Goal: Task Accomplishment & Management: Use online tool/utility

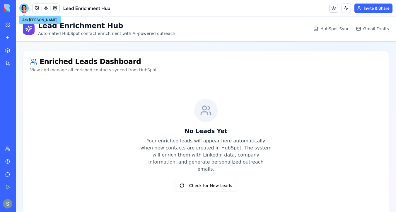
click at [24, 7] on div at bounding box center [23, 8] width 9 height 9
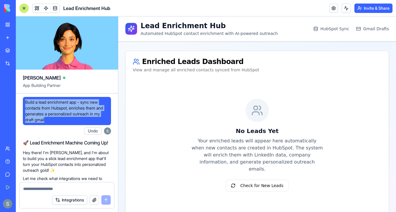
drag, startPoint x: 57, startPoint y: 120, endPoint x: 22, endPoint y: 101, distance: 39.9
copy span "Build a lead enrichment app - sync new contacts from Hubspot, enriches them and…"
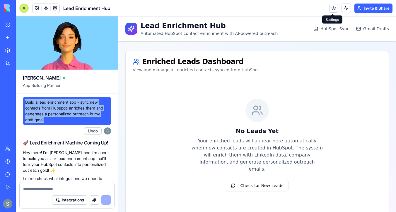
click at [332, 11] on link at bounding box center [333, 8] width 9 height 9
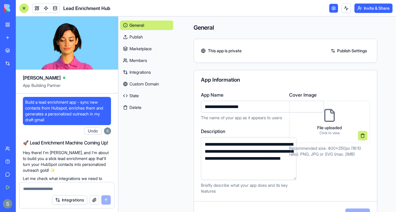
click at [136, 106] on button "Delete" at bounding box center [146, 107] width 53 height 9
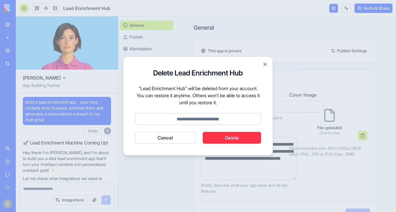
click at [224, 144] on div "Delete Lead Enrichment Hub “Lead Enrichment Hub” will be deleted from your acco…" at bounding box center [198, 105] width 150 height 99
click at [215, 120] on input at bounding box center [198, 119] width 126 height 12
type input "******"
click at [135, 132] on button "Cancel" at bounding box center [165, 138] width 61 height 12
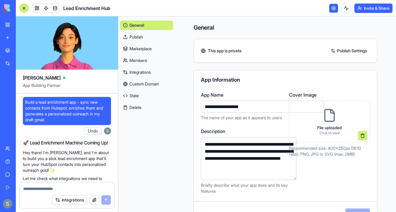
click at [9, 8] on img at bounding box center [22, 8] width 36 height 8
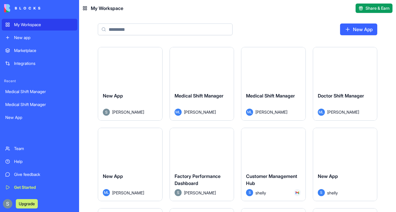
click at [15, 26] on div "My Workspace" at bounding box center [44, 25] width 60 height 6
click at [125, 30] on input at bounding box center [165, 29] width 135 height 12
paste input "**********"
type input "**********"
click at [285, 62] on button "Launch" at bounding box center [273, 67] width 44 height 12
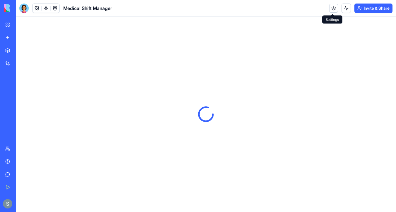
click at [333, 9] on link at bounding box center [333, 8] width 9 height 9
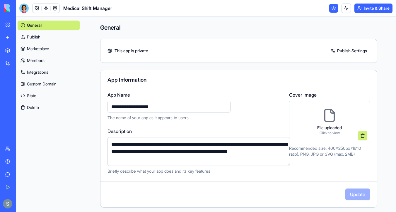
click at [22, 62] on div "Integrations" at bounding box center [18, 63] width 8 height 6
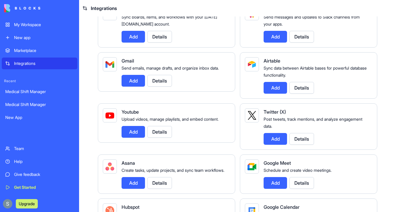
scroll to position [47, 0]
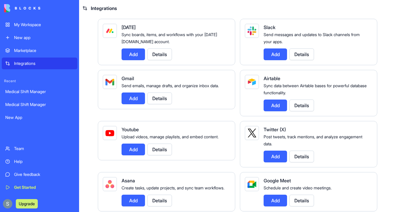
click at [278, 106] on button "Add" at bounding box center [275, 105] width 23 height 12
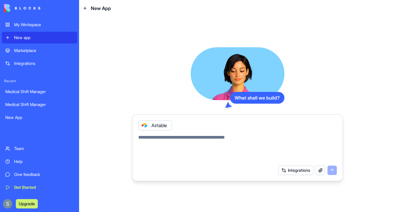
click at [161, 127] on div "Airtable" at bounding box center [155, 125] width 34 height 10
click at [145, 125] on icon at bounding box center [144, 125] width 2 height 2
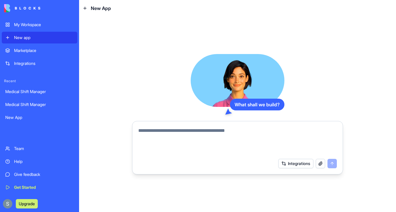
click at [47, 38] on div "New app" at bounding box center [44, 38] width 60 height 6
click at [32, 23] on div "My Workspace" at bounding box center [44, 25] width 60 height 6
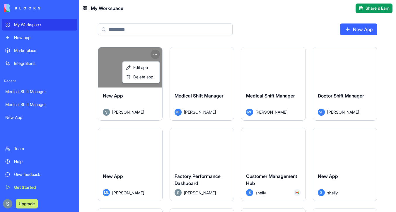
click at [154, 51] on html "My Workspace New app Marketplace Integrations Recent Medical Shift Manager Medi…" at bounding box center [198, 106] width 396 height 212
click at [151, 75] on span "Delete app" at bounding box center [143, 77] width 20 height 6
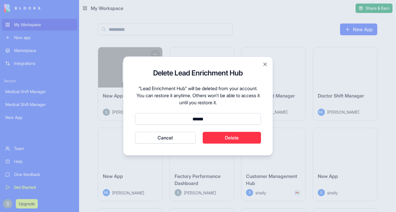
type input "******"
click at [135, 132] on button "Cancel" at bounding box center [165, 138] width 61 height 12
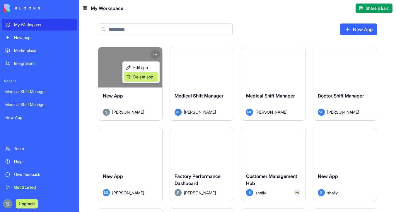
click at [143, 76] on span "Delete app" at bounding box center [143, 77] width 20 height 6
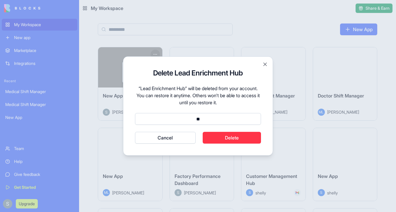
type input "*"
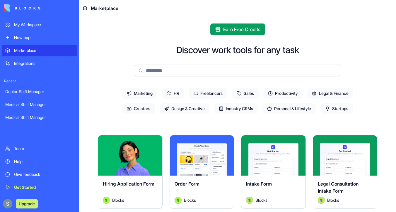
click at [178, 72] on input at bounding box center [237, 70] width 205 height 12
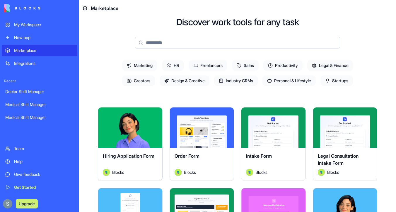
scroll to position [28, 0]
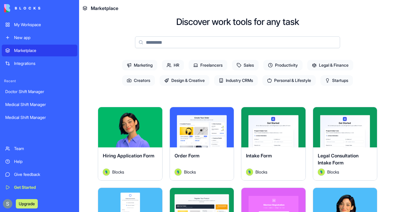
click at [143, 64] on span "Marketing" at bounding box center [139, 65] width 35 height 11
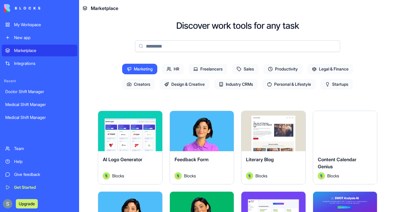
scroll to position [20, 0]
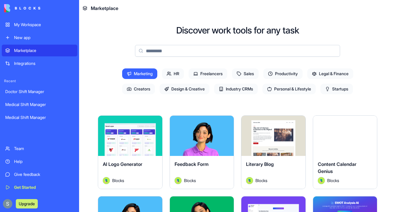
click at [240, 87] on span "Industry CRMs" at bounding box center [236, 89] width 44 height 11
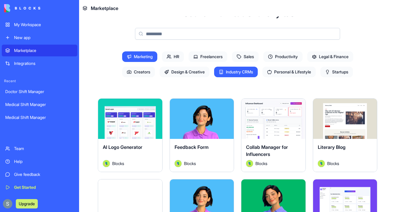
scroll to position [38, 0]
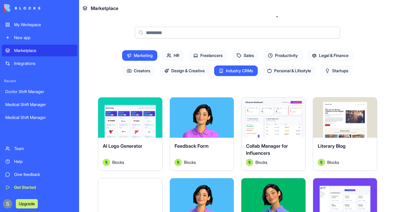
click at [239, 71] on span "Industry CRMs" at bounding box center [236, 70] width 44 height 11
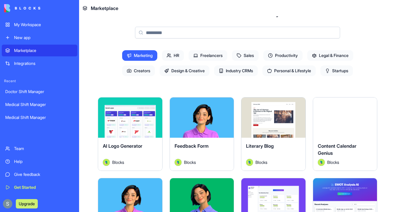
click at [239, 71] on span "Industry CRMs" at bounding box center [236, 70] width 44 height 11
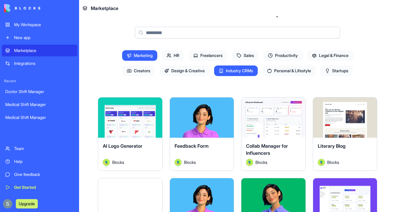
click at [127, 54] on icon at bounding box center [129, 55] width 4 height 3
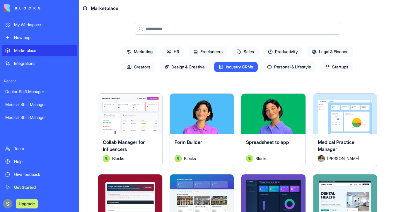
scroll to position [16, 0]
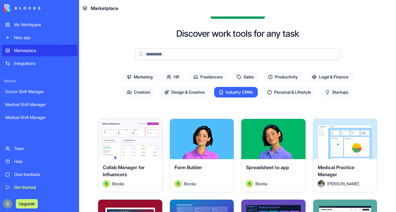
click at [229, 91] on span "Industry CRMs" at bounding box center [236, 92] width 44 height 11
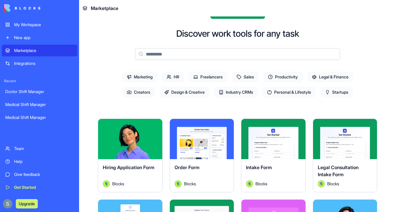
click at [251, 78] on span "Sales" at bounding box center [245, 76] width 27 height 11
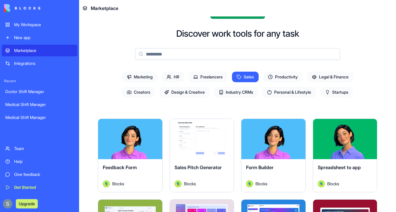
click at [339, 91] on span "Startups" at bounding box center [337, 92] width 33 height 11
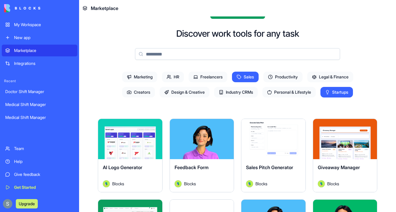
click at [250, 78] on span "Sales" at bounding box center [245, 76] width 27 height 11
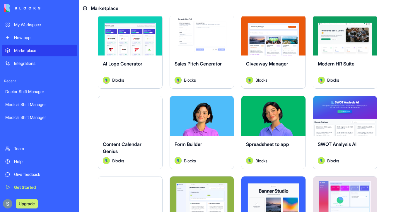
scroll to position [120, 0]
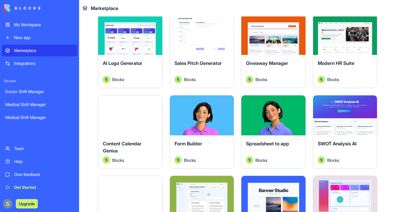
click at [135, 121] on button "Explore" at bounding box center [130, 115] width 44 height 12
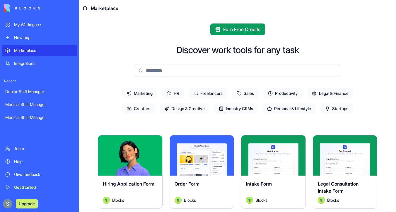
click at [55, 23] on div "My Workspace" at bounding box center [44, 25] width 60 height 6
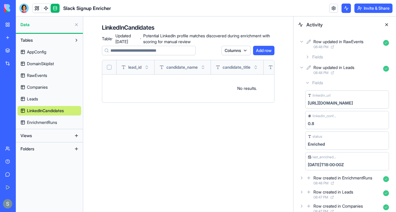
scroll to position [37, 0]
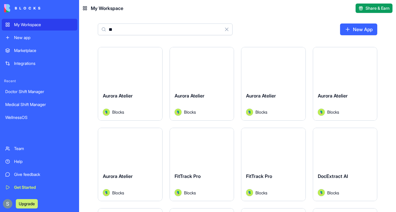
type input "*"
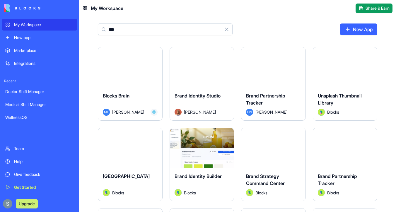
type input "***"
click at [128, 72] on button "Launch" at bounding box center [130, 67] width 44 height 12
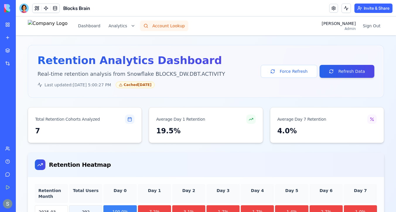
click at [185, 28] on button "Account Lookup" at bounding box center [164, 26] width 48 height 11
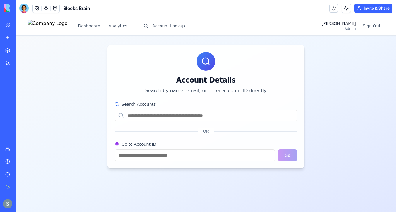
click at [184, 120] on input "Search Accounts" at bounding box center [206, 115] width 183 height 12
paste input "**********"
type input "**********"
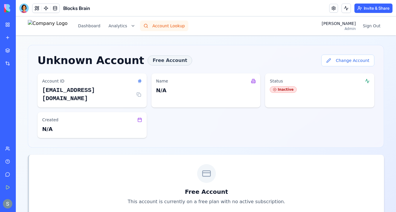
click at [169, 26] on button "Account Lookup" at bounding box center [164, 26] width 48 height 11
click at [345, 61] on button "Change Account" at bounding box center [347, 61] width 53 height 12
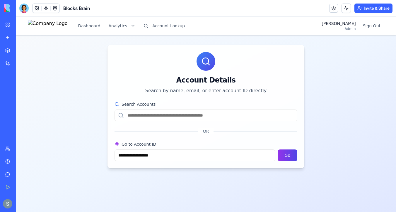
click at [182, 118] on input "Search Accounts" at bounding box center [206, 115] width 183 height 12
paste input "**********"
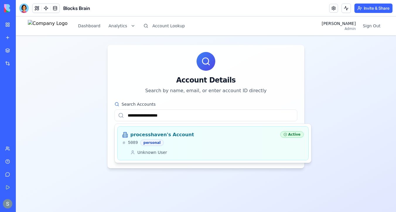
type input "**********"
click at [180, 135] on h3 "processhaven's Account" at bounding box center [162, 134] width 64 height 7
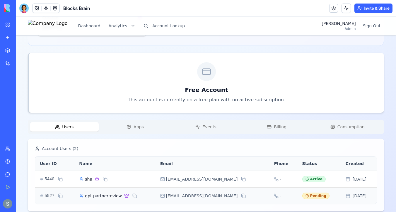
scroll to position [102, 0]
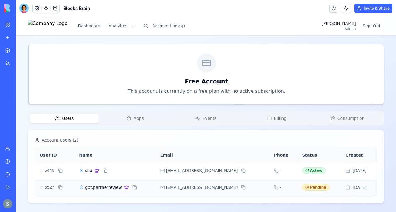
click at [144, 121] on button "Apps" at bounding box center [135, 117] width 69 height 9
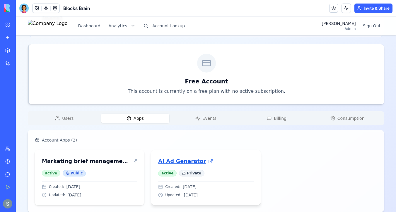
scroll to position [111, 0]
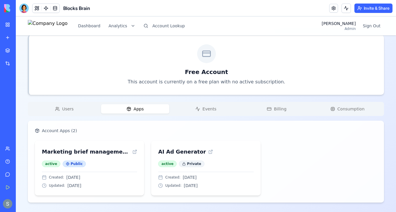
click at [75, 111] on div "Users Apps Events Billing Consumption" at bounding box center [206, 109] width 356 height 14
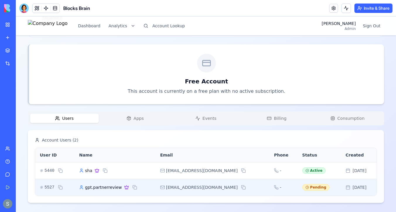
click at [101, 183] on td "gpt.partnerreview" at bounding box center [114, 186] width 81 height 17
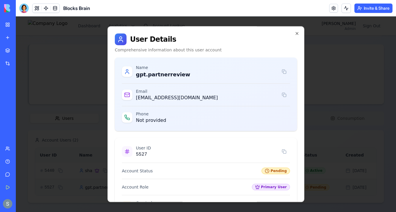
scroll to position [82, 0]
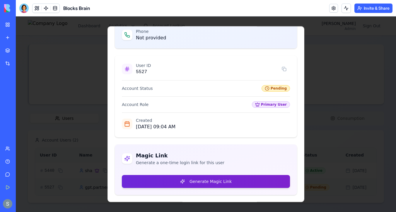
click at [156, 181] on button "Generate Magic Link" at bounding box center [206, 181] width 168 height 13
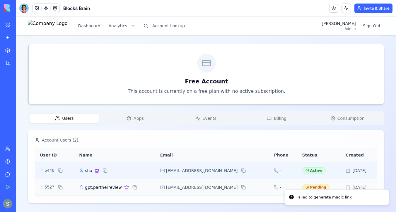
click at [90, 168] on span "sha" at bounding box center [88, 170] width 7 height 6
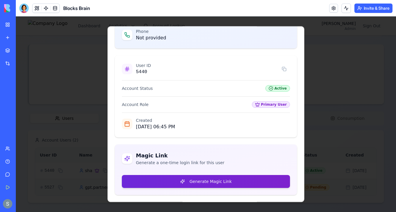
click at [152, 180] on button "Generate Magic Link" at bounding box center [206, 181] width 168 height 13
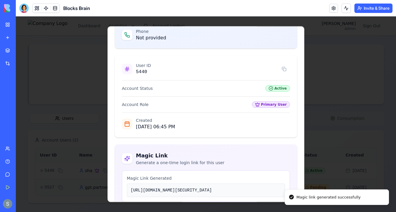
scroll to position [166, 0]
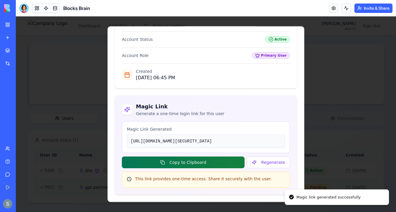
click at [211, 164] on button "Copy to Clipboard" at bounding box center [183, 162] width 123 height 12
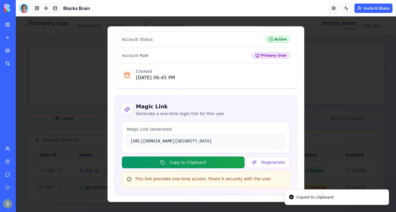
scroll to position [82, 0]
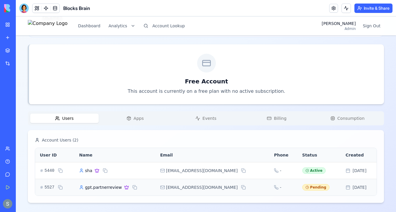
click at [131, 119] on icon "button" at bounding box center [129, 118] width 5 height 5
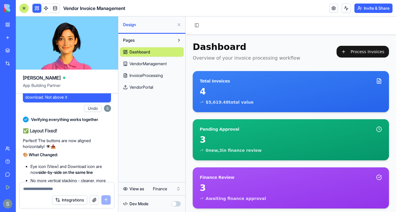
scroll to position [12860, 0]
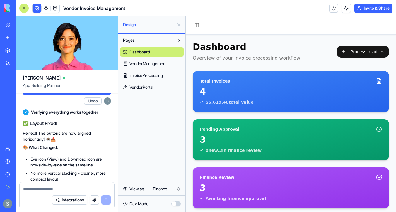
click at [24, 7] on div at bounding box center [24, 8] width 5 height 5
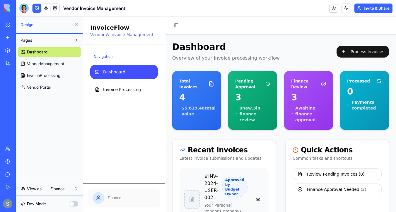
click at [67, 66] on link "VendorManagement" at bounding box center [50, 63] width 64 height 9
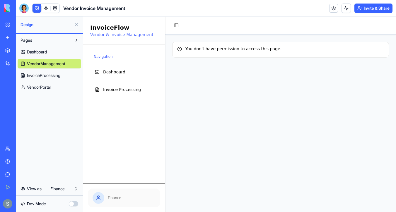
click at [62, 76] on link "InvoiceProcessing" at bounding box center [50, 75] width 64 height 9
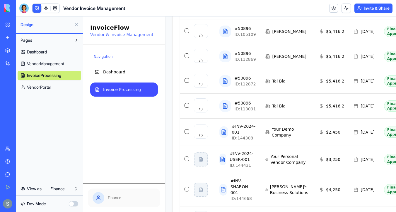
scroll to position [263, 0]
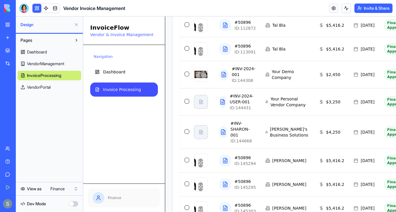
click at [59, 191] on html "My Workspace New app Marketplace Integrations Recent Factory Performance Dashbo…" at bounding box center [198, 106] width 396 height 212
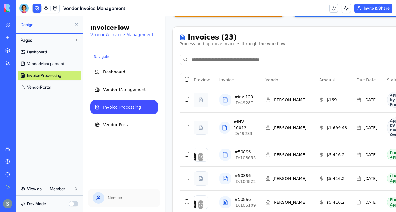
scroll to position [0, 0]
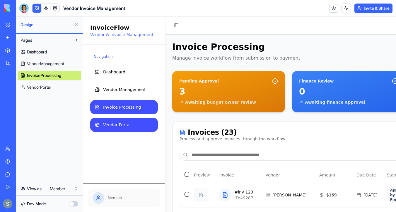
click at [144, 120] on link "Vendor Portal" at bounding box center [124, 125] width 68 height 14
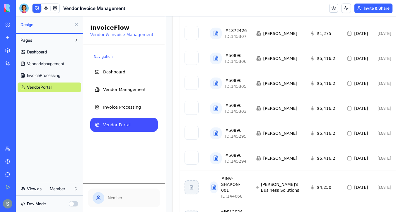
scroll to position [299, 0]
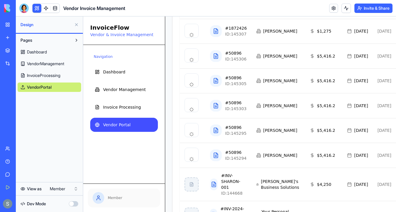
click at [67, 185] on html "My Workspace New app Marketplace Integrations Recent Factory Performance Dashbo…" at bounding box center [198, 106] width 396 height 212
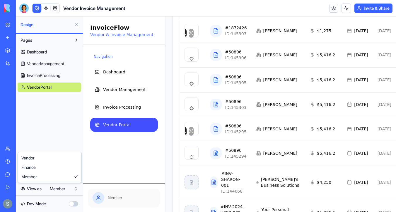
scroll to position [0, 0]
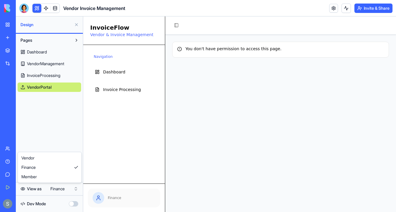
click at [59, 189] on html "My Workspace New app Marketplace Integrations Recent Factory Performance Dashbo…" at bounding box center [198, 106] width 396 height 212
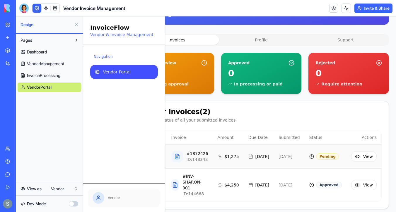
scroll to position [122, 0]
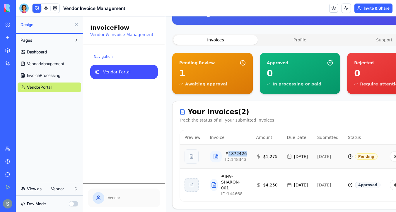
drag, startPoint x: 246, startPoint y: 145, endPoint x: 227, endPoint y: 144, distance: 19.1
click at [227, 144] on td "# 1872426 ID: 148343" at bounding box center [228, 156] width 46 height 24
copy div "1872426"
click at [59, 188] on html "My Workspace New app Marketplace Integrations Recent Factory Performance Dashbo…" at bounding box center [198, 106] width 396 height 212
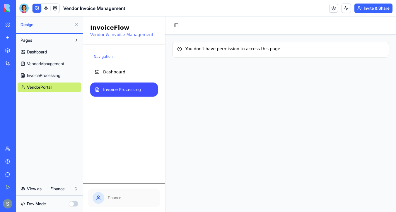
click at [141, 93] on link "Invoice Processing" at bounding box center [124, 89] width 68 height 14
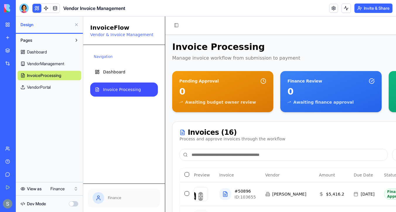
click at [238, 152] on input at bounding box center [284, 155] width 208 height 12
paste input "*******"
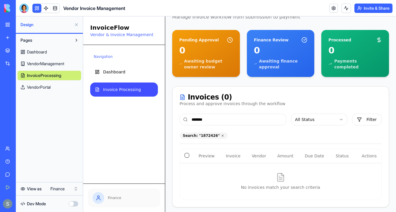
scroll to position [43, 0]
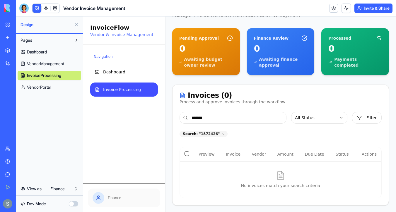
type input "*******"
click at [60, 188] on html "My Workspace New app Marketplace Integrations Recent Factory Performance Dashbo…" at bounding box center [198, 106] width 396 height 212
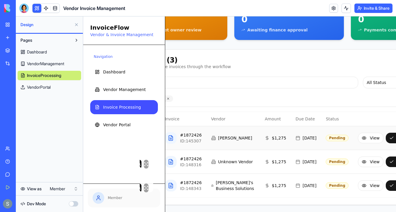
scroll to position [82, 105]
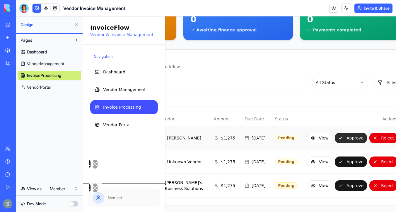
click at [335, 132] on button "Approve" at bounding box center [351, 137] width 32 height 11
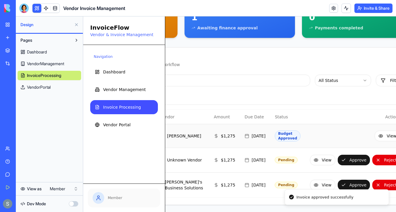
click at [59, 190] on html "My Workspace New app Marketplace Integrations Recent Factory Performance Dashbo…" at bounding box center [198, 106] width 396 height 212
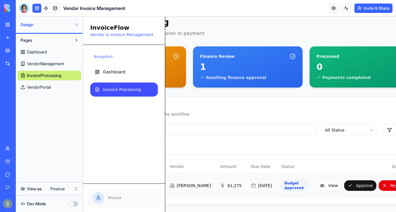
scroll to position [28, 101]
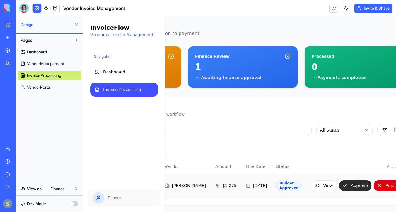
click at [339, 181] on button "Approve" at bounding box center [355, 185] width 32 height 11
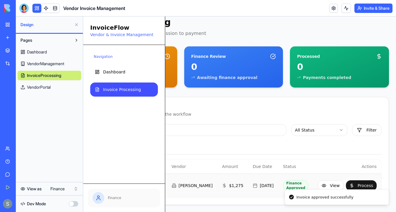
scroll to position [28, 71]
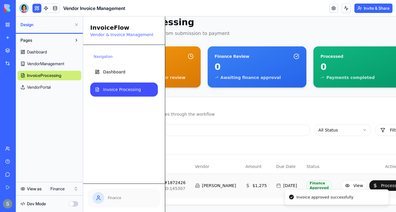
click at [64, 188] on html "My Workspace New app Marketplace Integrations Recent Factory Performance Dashbo…" at bounding box center [198, 106] width 396 height 212
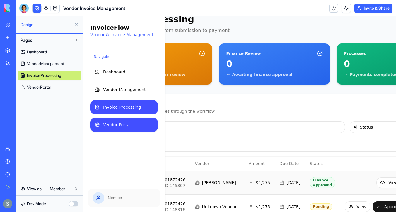
click at [129, 126] on span "Vendor Portal" at bounding box center [117, 125] width 28 height 6
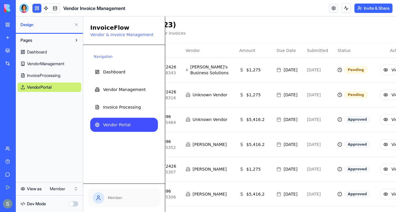
scroll to position [170, 71]
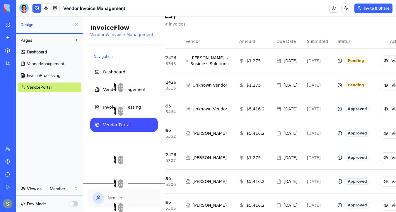
click at [76, 23] on button at bounding box center [76, 24] width 9 height 9
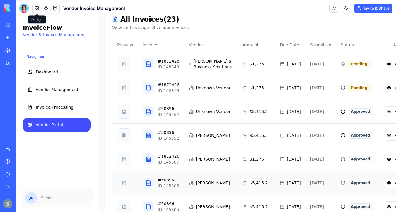
scroll to position [0, 0]
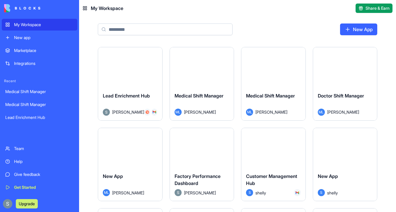
click at [43, 49] on div "Marketplace" at bounding box center [44, 50] width 60 height 6
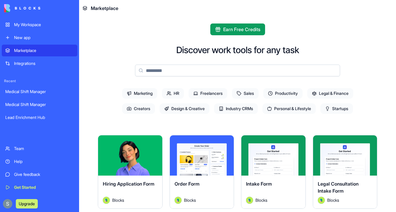
click at [41, 24] on div "My Workspace" at bounding box center [44, 25] width 60 height 6
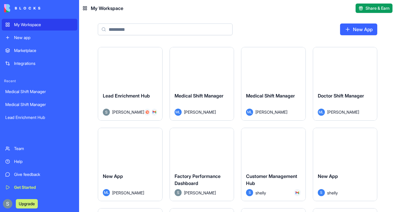
click at [370, 30] on link "New App" at bounding box center [358, 29] width 37 height 12
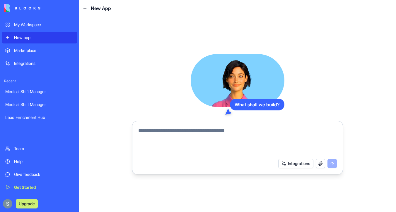
click at [161, 134] on textarea at bounding box center [237, 141] width 199 height 28
paste textarea "**********"
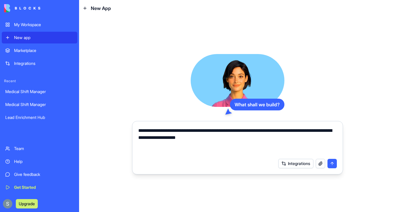
click at [268, 131] on textarea "**********" at bounding box center [237, 141] width 199 height 28
drag, startPoint x: 280, startPoint y: 130, endPoint x: 311, endPoint y: 130, distance: 31.1
click at [311, 130] on textarea "**********" at bounding box center [237, 141] width 199 height 28
drag, startPoint x: 254, startPoint y: 137, endPoint x: 238, endPoint y: 137, distance: 15.5
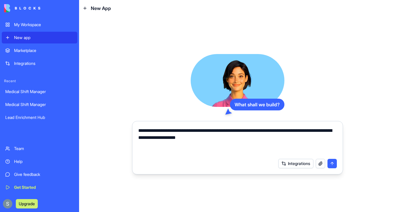
click at [238, 137] on textarea "**********" at bounding box center [237, 141] width 199 height 28
click at [265, 131] on textarea "**********" at bounding box center [237, 141] width 199 height 28
type textarea "**********"
click at [334, 163] on button "submit" at bounding box center [332, 163] width 9 height 9
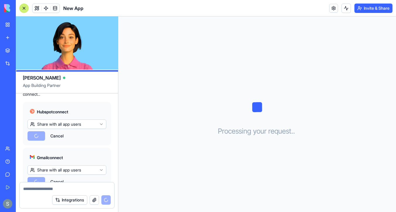
scroll to position [162, 0]
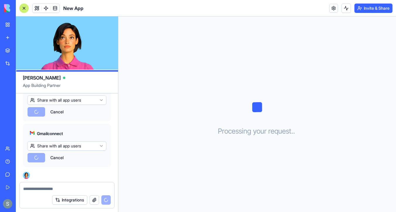
click at [62, 125] on div "Gmail connect Share with all app users Cancel" at bounding box center [67, 144] width 88 height 43
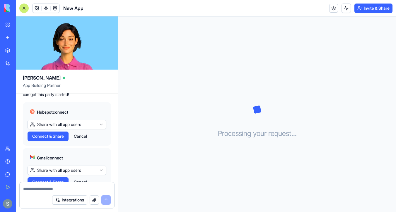
scroll to position [131, 0]
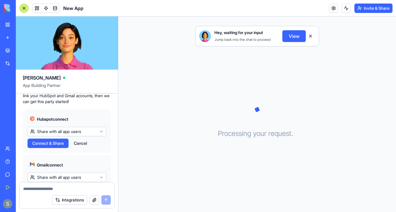
click at [66, 132] on html "My Workspace New app Marketplace Integrations Recent Medical Shift Manager Lead…" at bounding box center [198, 106] width 396 height 212
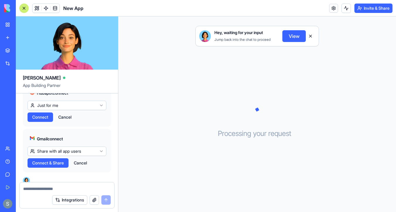
scroll to position [162, 0]
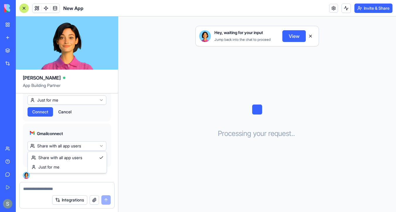
click at [71, 145] on html "My Workspace New app Marketplace Integrations Recent Medical Shift Manager Lead…" at bounding box center [198, 106] width 396 height 212
click at [44, 155] on span "Connect" at bounding box center [40, 157] width 16 height 6
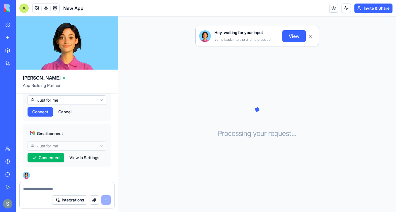
click at [46, 109] on span "Connect" at bounding box center [40, 112] width 16 height 6
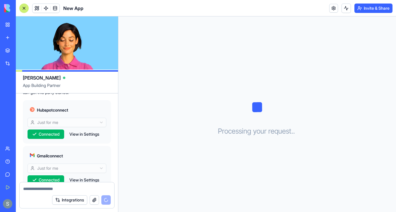
scroll to position [130, 0]
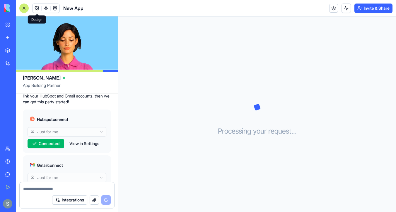
click at [37, 10] on button at bounding box center [37, 8] width 9 height 9
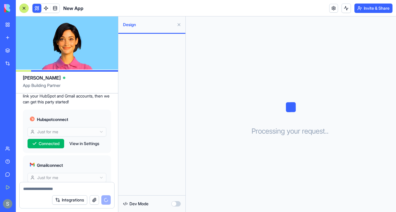
click at [23, 9] on div at bounding box center [24, 8] width 5 height 5
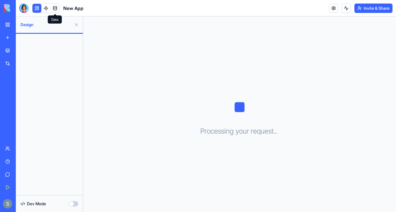
click at [56, 8] on link at bounding box center [55, 8] width 9 height 9
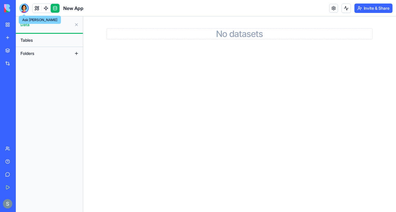
click at [24, 8] on div at bounding box center [23, 8] width 9 height 9
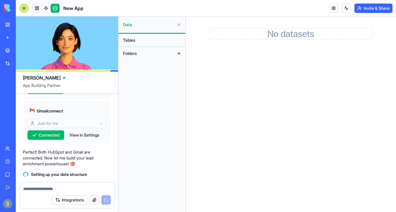
scroll to position [195, 0]
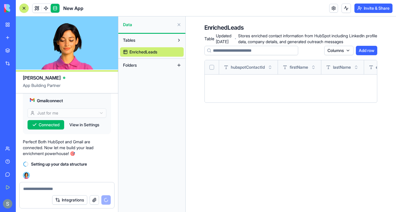
click at [59, 152] on p "Perfect! Both HubSpot and Gmail are connected. Now let me build your lead enric…" at bounding box center [67, 148] width 88 height 18
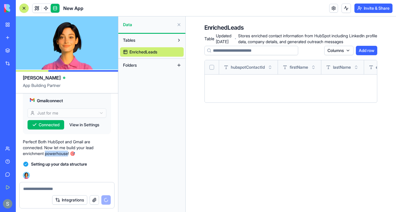
click at [59, 152] on p "Perfect! Both HubSpot and Gmail are connected. Now let me build your lead enric…" at bounding box center [67, 148] width 88 height 18
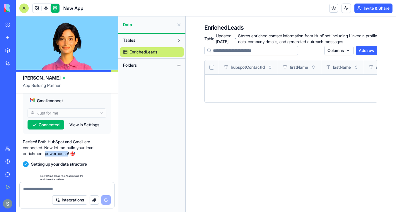
scroll to position [211, 0]
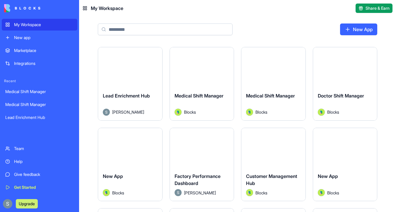
click at [159, 28] on input at bounding box center [165, 29] width 135 height 12
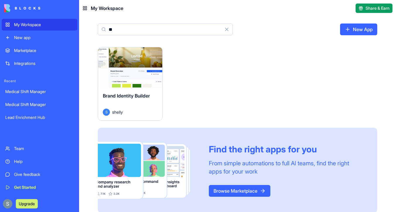
type input "*"
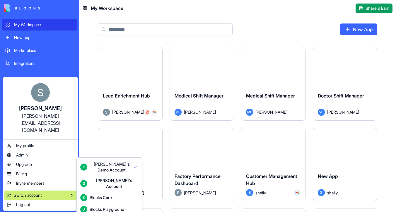
click at [94, 194] on div "Blocks Core" at bounding box center [101, 197] width 22 height 6
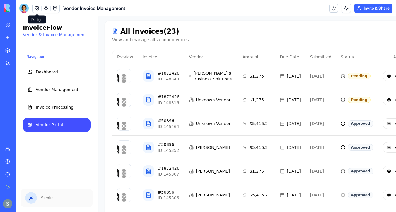
scroll to position [157, 0]
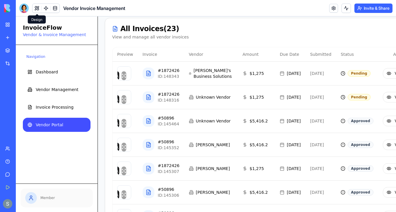
click at [36, 6] on button at bounding box center [37, 8] width 9 height 9
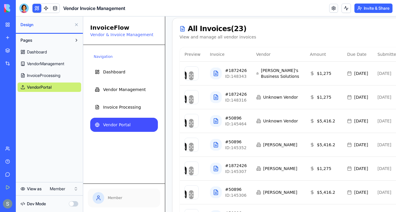
click at [58, 192] on html "My Workspace New app Marketplace Integrations Recent Medical Shift Manager Medi…" at bounding box center [198, 106] width 396 height 212
click at [55, 10] on html "My Workspace New app Marketplace Integrations Recent Medical Shift Manager Medi…" at bounding box center [198, 106] width 396 height 212
click at [54, 6] on link at bounding box center [55, 8] width 9 height 9
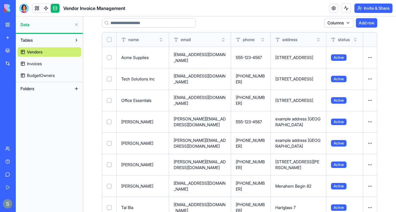
scroll to position [28, 0]
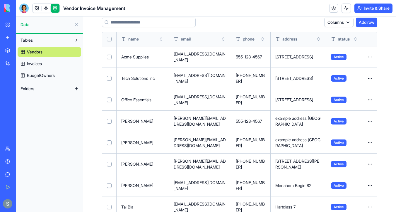
click at [41, 64] on span "Invoices" at bounding box center [34, 64] width 15 height 6
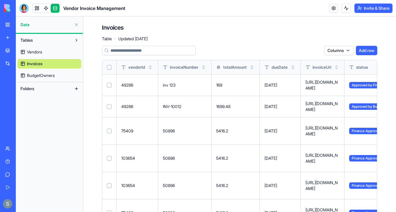
click at [43, 74] on span "BudgetOwners" at bounding box center [41, 75] width 28 height 6
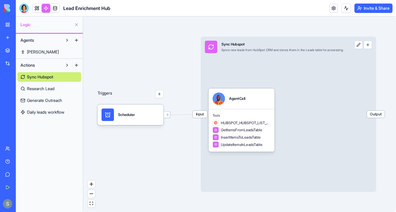
click at [36, 50] on span "[PERSON_NAME]" at bounding box center [43, 52] width 32 height 6
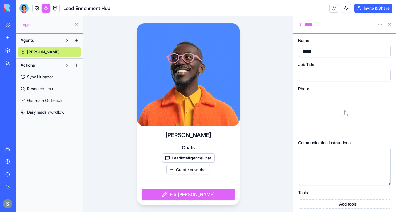
click at [48, 9] on link at bounding box center [46, 8] width 9 height 9
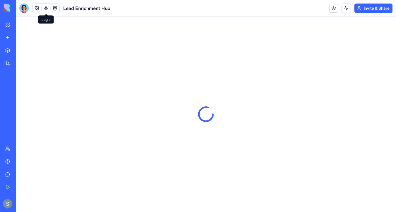
click at [46, 10] on link at bounding box center [46, 8] width 9 height 9
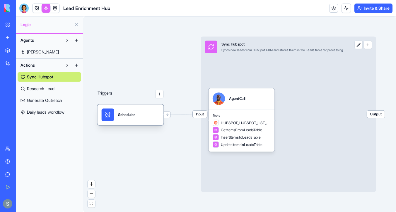
click at [140, 116] on div "Scheduler" at bounding box center [131, 114] width 58 height 12
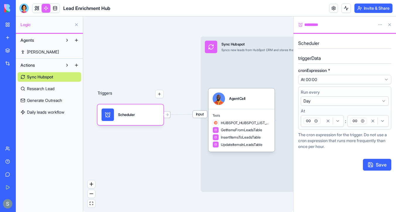
click at [200, 113] on span "Input" at bounding box center [200, 113] width 14 height 7
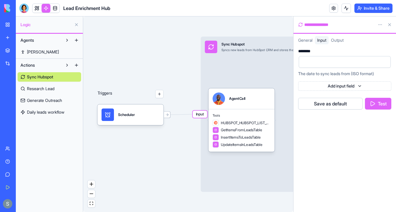
click at [247, 60] on div "Input Sync Hubspot Syncs new leads from HubSpot CRM and stores them in the Lead…" at bounding box center [289, 113] width 176 height 155
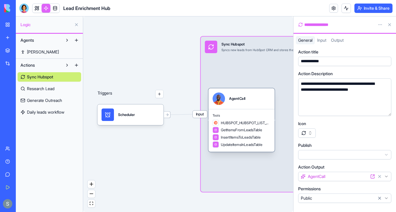
click at [246, 96] on div "AgentCall" at bounding box center [242, 98] width 58 height 12
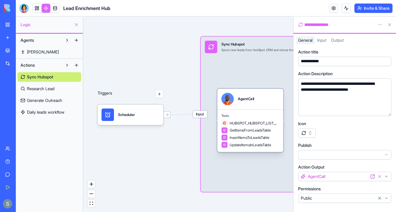
click at [249, 104] on div "AgentCall" at bounding box center [246, 99] width 16 height 12
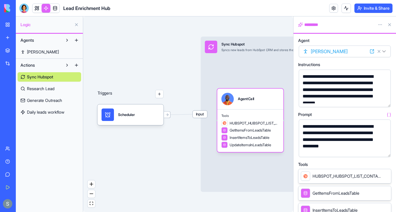
click at [386, 100] on button "button" at bounding box center [384, 100] width 9 height 9
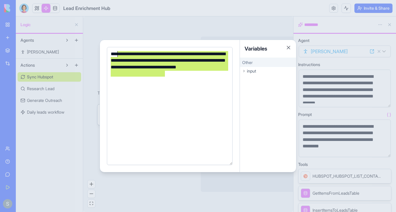
drag, startPoint x: 168, startPoint y: 73, endPoint x: 102, endPoint y: 49, distance: 70.7
click at [102, 49] on div "**********" at bounding box center [170, 106] width 140 height 132
click at [133, 62] on div "**********" at bounding box center [169, 64] width 120 height 26
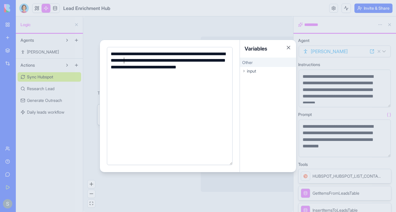
click at [123, 60] on div "**********" at bounding box center [169, 64] width 120 height 26
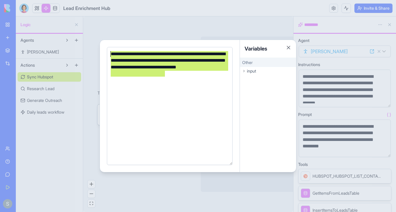
drag, startPoint x: 167, startPoint y: 75, endPoint x: 109, endPoint y: 52, distance: 61.8
click at [109, 52] on div "**********" at bounding box center [169, 64] width 120 height 26
click at [292, 45] on div "Variables" at bounding box center [268, 49] width 56 height 18
click at [289, 50] on button "Close" at bounding box center [289, 48] width 6 height 6
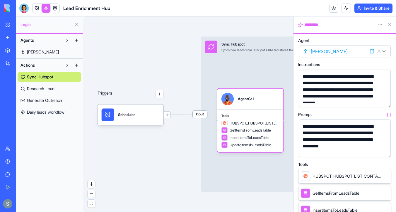
click at [387, 150] on button "button" at bounding box center [384, 150] width 9 height 9
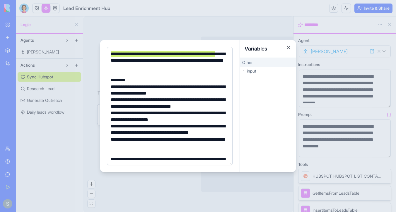
drag, startPoint x: 112, startPoint y: 55, endPoint x: 216, endPoint y: 55, distance: 104.3
click at [216, 55] on div "**********" at bounding box center [169, 61] width 120 height 20
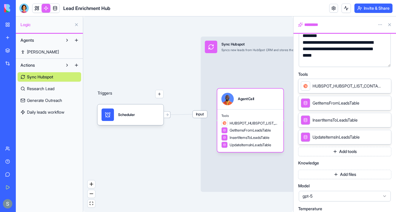
scroll to position [96, 0]
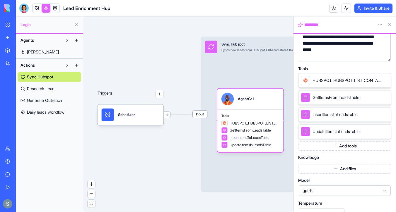
click at [57, 88] on link "Research Lead" at bounding box center [50, 88] width 64 height 9
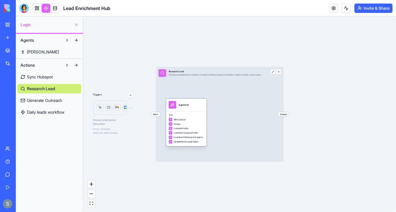
click at [188, 104] on div "AgentCall" at bounding box center [184, 104] width 10 height 3
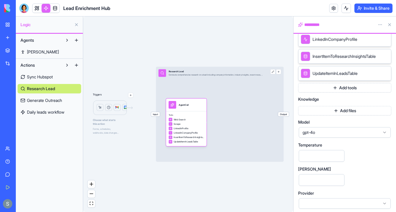
scroll to position [190, 0]
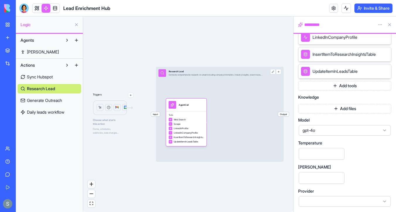
click at [318, 131] on span "gpt-4o" at bounding box center [341, 130] width 77 height 6
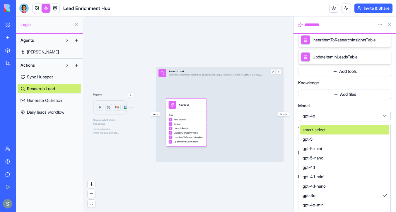
click at [317, 115] on span "gpt-4o" at bounding box center [341, 116] width 77 height 6
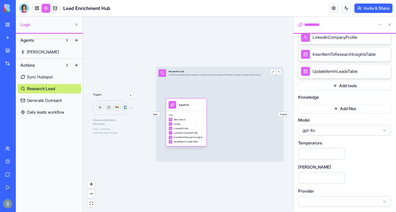
click at [178, 114] on span "Tools" at bounding box center [186, 115] width 35 height 3
click at [206, 91] on div "Input Research Lead Conducts comprehensive research on a lead including company…" at bounding box center [220, 114] width 128 height 95
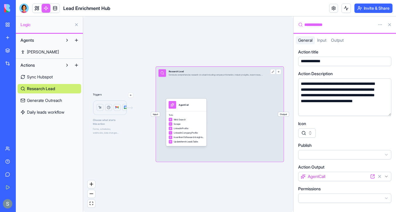
click at [66, 101] on link "Generate Outreach" at bounding box center [50, 100] width 64 height 9
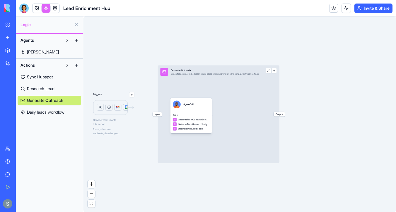
click at [197, 87] on div "Input Generate Outreach Generates personalized outreach emails based on researc…" at bounding box center [219, 114] width 122 height 98
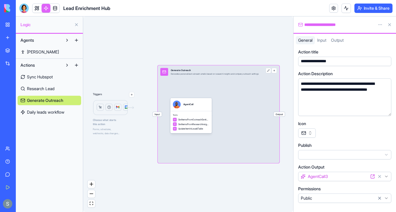
click at [202, 111] on div "Tools GetItemsFromOutreachSettingsTable GetItemsFromResearchInsightsTable Updat…" at bounding box center [191, 122] width 42 height 22
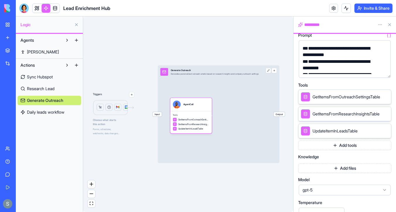
scroll to position [80, 0]
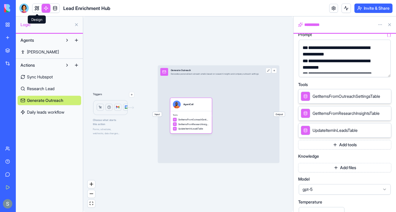
click at [37, 8] on link at bounding box center [37, 8] width 9 height 9
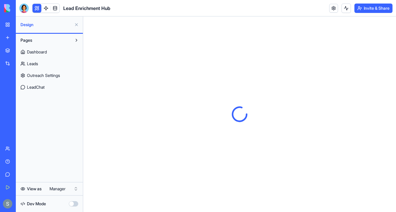
click at [41, 88] on span "LeadChat" at bounding box center [36, 87] width 18 height 6
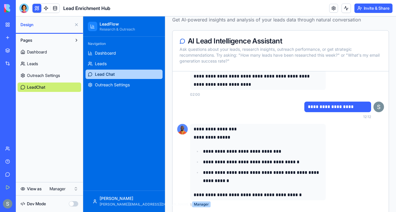
scroll to position [46, 0]
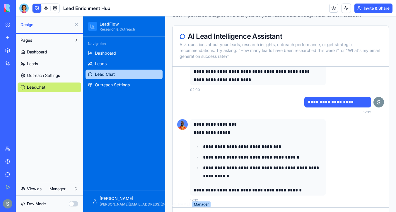
click at [47, 53] on span "Dashboard" at bounding box center [37, 52] width 20 height 6
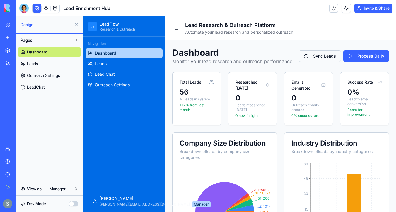
click at [328, 56] on button "Sync Leads" at bounding box center [320, 56] width 42 height 12
click at [345, 9] on button at bounding box center [346, 8] width 9 height 9
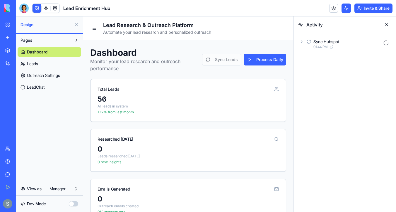
click at [302, 43] on icon at bounding box center [301, 41] width 5 height 5
click at [312, 70] on div "AgentCall 01:44 PM" at bounding box center [350, 69] width 84 height 13
click at [316, 83] on icon at bounding box center [317, 82] width 5 height 5
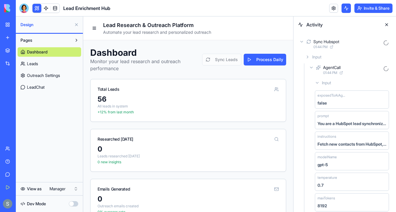
click at [311, 66] on icon at bounding box center [311, 67] width 5 height 5
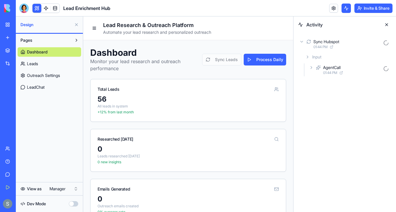
click at [310, 67] on icon at bounding box center [311, 67] width 5 height 5
click at [321, 93] on icon at bounding box center [321, 93] width 5 height 5
click at [329, 110] on icon at bounding box center [327, 108] width 5 height 5
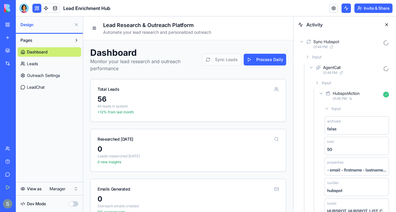
scroll to position [12, 0]
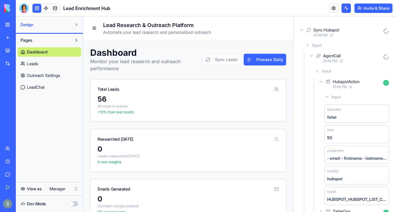
click at [316, 70] on icon at bounding box center [317, 71] width 5 height 5
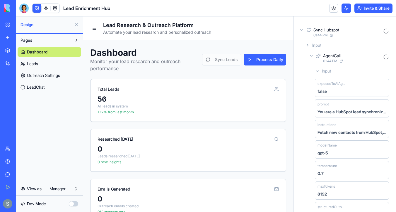
click at [312, 57] on icon at bounding box center [311, 55] width 5 height 5
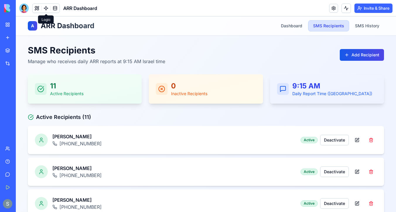
click at [45, 9] on link at bounding box center [46, 8] width 9 height 9
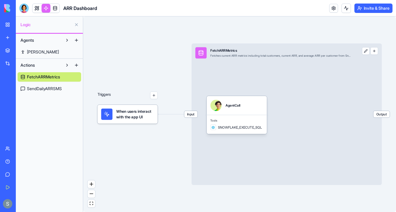
click at [54, 89] on span "SendDailyARRSMS" at bounding box center [44, 89] width 35 height 6
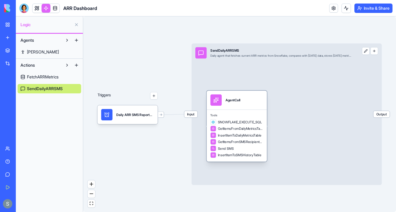
click at [237, 125] on div "GetItemsFromDailyMetricsTable" at bounding box center [236, 128] width 53 height 6
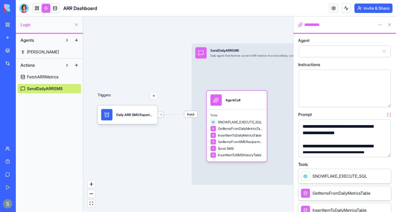
scroll to position [10, 0]
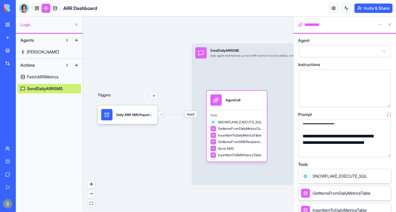
click at [383, 151] on button "button" at bounding box center [384, 150] width 9 height 9
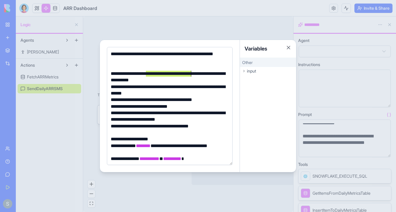
drag, startPoint x: 146, startPoint y: 73, endPoint x: 193, endPoint y: 73, distance: 46.3
click at [193, 74] on div "**********" at bounding box center [169, 76] width 120 height 13
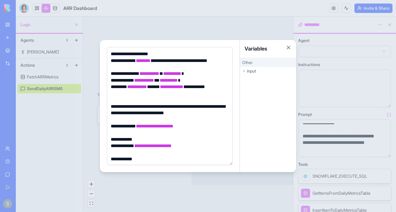
scroll to position [93, 0]
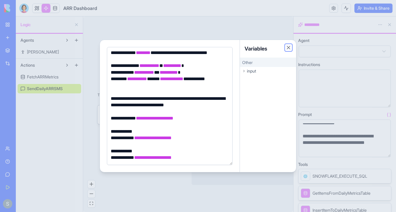
click at [289, 48] on button "Close" at bounding box center [289, 48] width 6 height 6
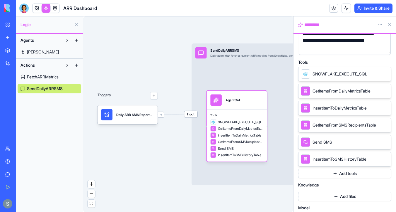
scroll to position [107, 0]
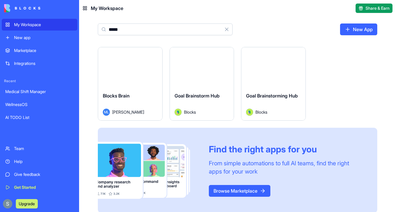
type input "*****"
click at [138, 67] on button "Launch" at bounding box center [130, 67] width 44 height 12
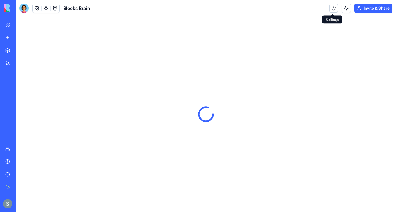
click at [332, 10] on link at bounding box center [333, 8] width 9 height 9
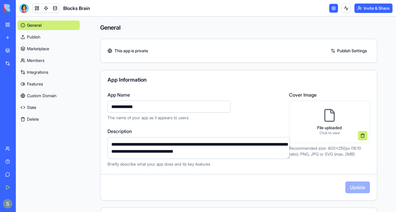
click at [52, 72] on link "Integrations" at bounding box center [49, 71] width 62 height 9
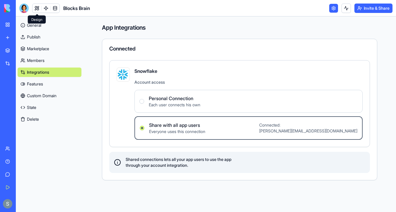
click at [39, 8] on link at bounding box center [37, 8] width 9 height 9
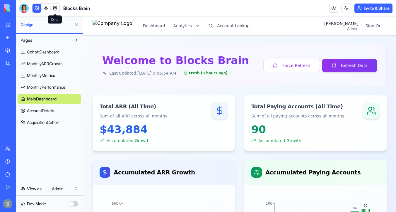
click at [55, 8] on link at bounding box center [55, 8] width 9 height 9
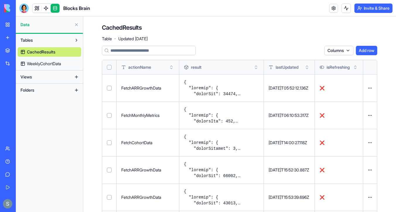
click at [54, 65] on span "WeeklyCohortData" at bounding box center [44, 64] width 34 height 6
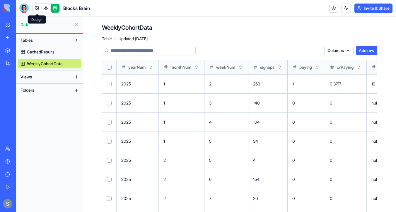
click at [38, 6] on link at bounding box center [37, 8] width 9 height 9
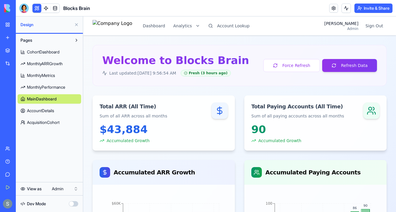
click at [22, 62] on div "Integrations" at bounding box center [18, 63] width 8 height 6
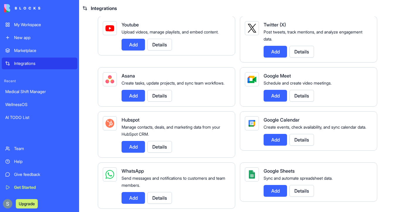
scroll to position [115, 0]
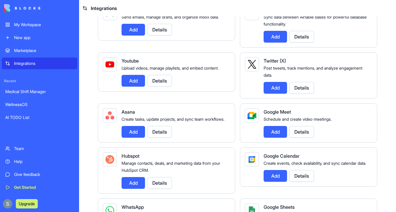
click at [29, 29] on link "My Workspace" at bounding box center [40, 25] width 76 height 12
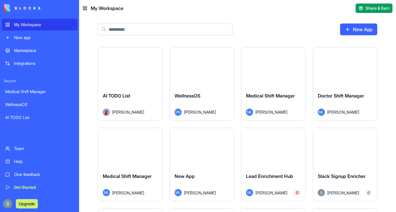
click at [125, 88] on div "AI TODO List [PERSON_NAME]" at bounding box center [130, 103] width 64 height 33
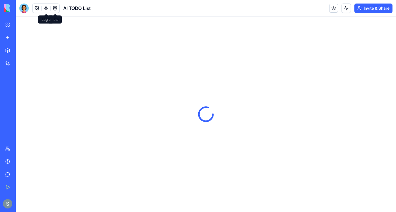
click at [38, 5] on button at bounding box center [37, 8] width 9 height 9
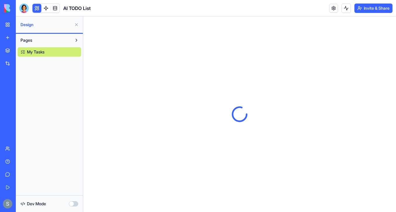
click at [79, 201] on div "Dev Mode" at bounding box center [50, 203] width 64 height 13
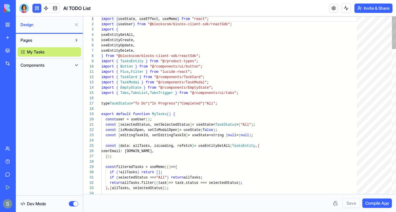
scroll to position [53, 0]
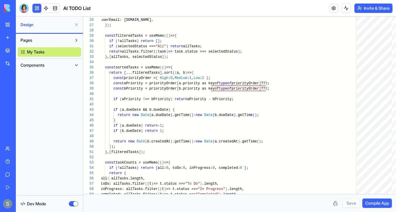
click at [73, 201] on button "button" at bounding box center [73, 203] width 9 height 5
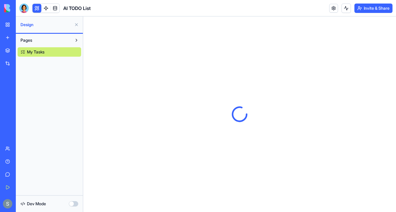
scroll to position [0, 0]
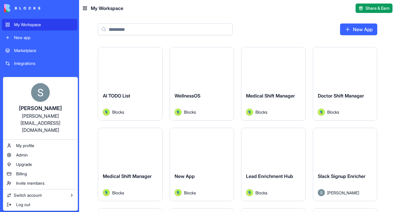
click at [258, 31] on html "My Workspace New app Marketplace Integrations Recent Medical Shift Manager Well…" at bounding box center [198, 106] width 396 height 212
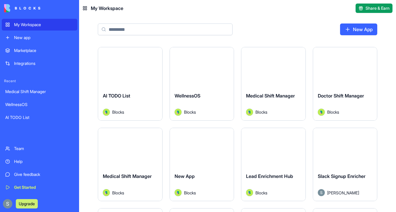
click at [27, 66] on link "Integrations" at bounding box center [40, 63] width 76 height 12
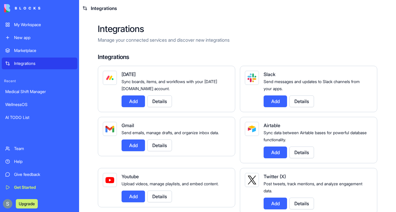
click at [44, 26] on div "My Workspace" at bounding box center [44, 25] width 60 height 6
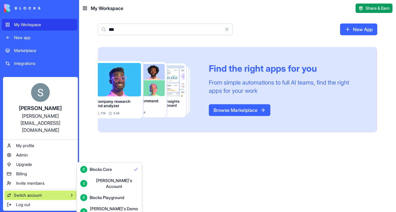
click at [127, 27] on html "My Workspace New app Marketplace Integrations Recent Medical Shift Manager Well…" at bounding box center [198, 106] width 396 height 212
click at [127, 27] on input "***" at bounding box center [165, 29] width 135 height 12
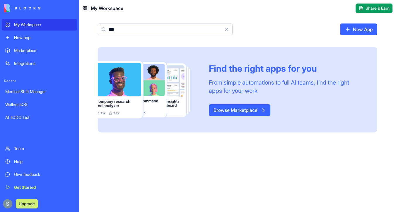
click at [127, 27] on input "***" at bounding box center [165, 29] width 135 height 12
type input "*"
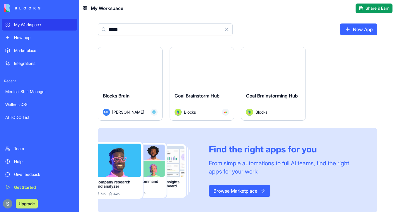
type input "*****"
click at [126, 67] on button "Launch" at bounding box center [130, 67] width 44 height 12
